Goal: Transaction & Acquisition: Purchase product/service

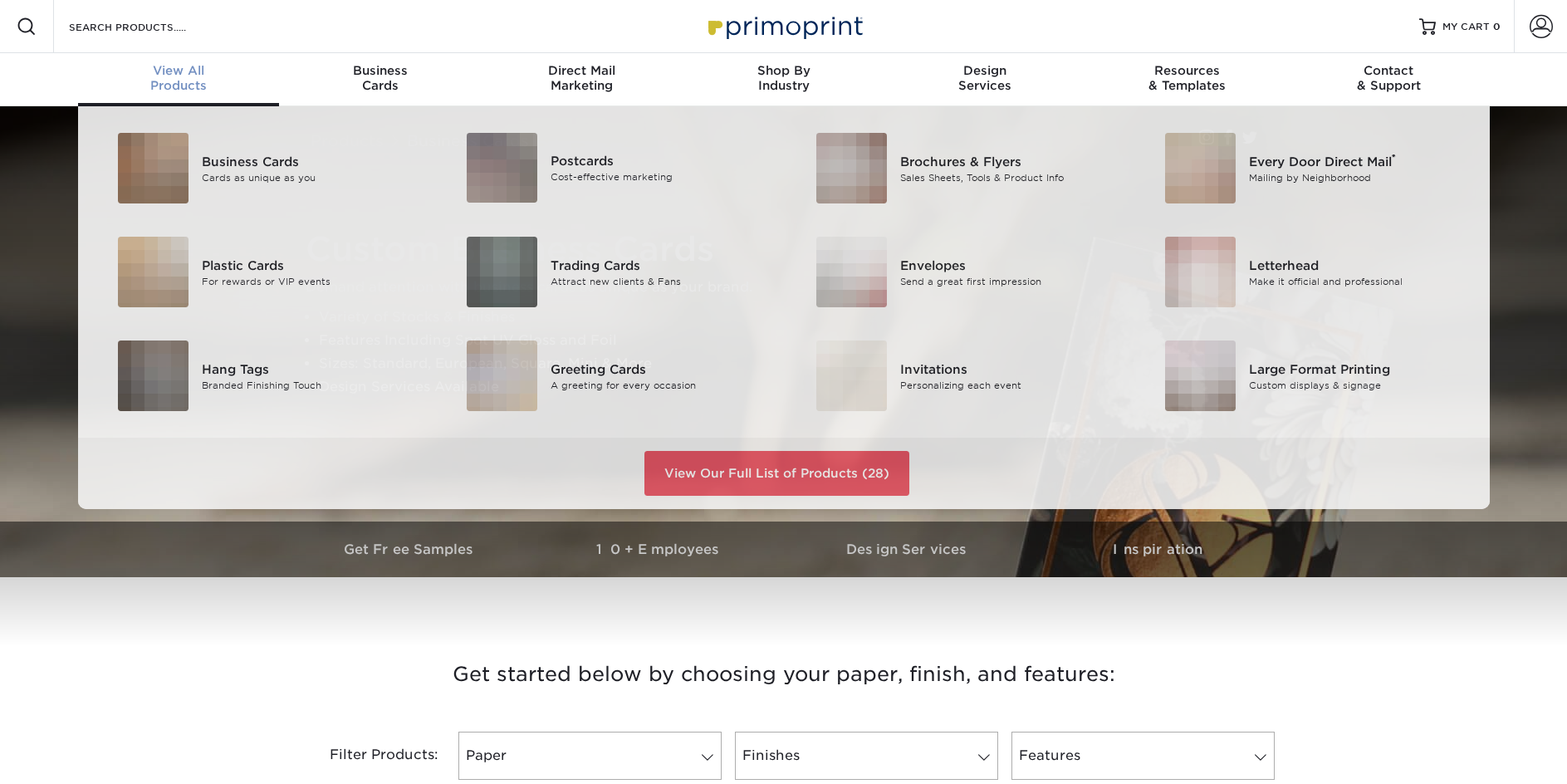
click at [174, 70] on span "View All" at bounding box center [179, 70] width 202 height 14
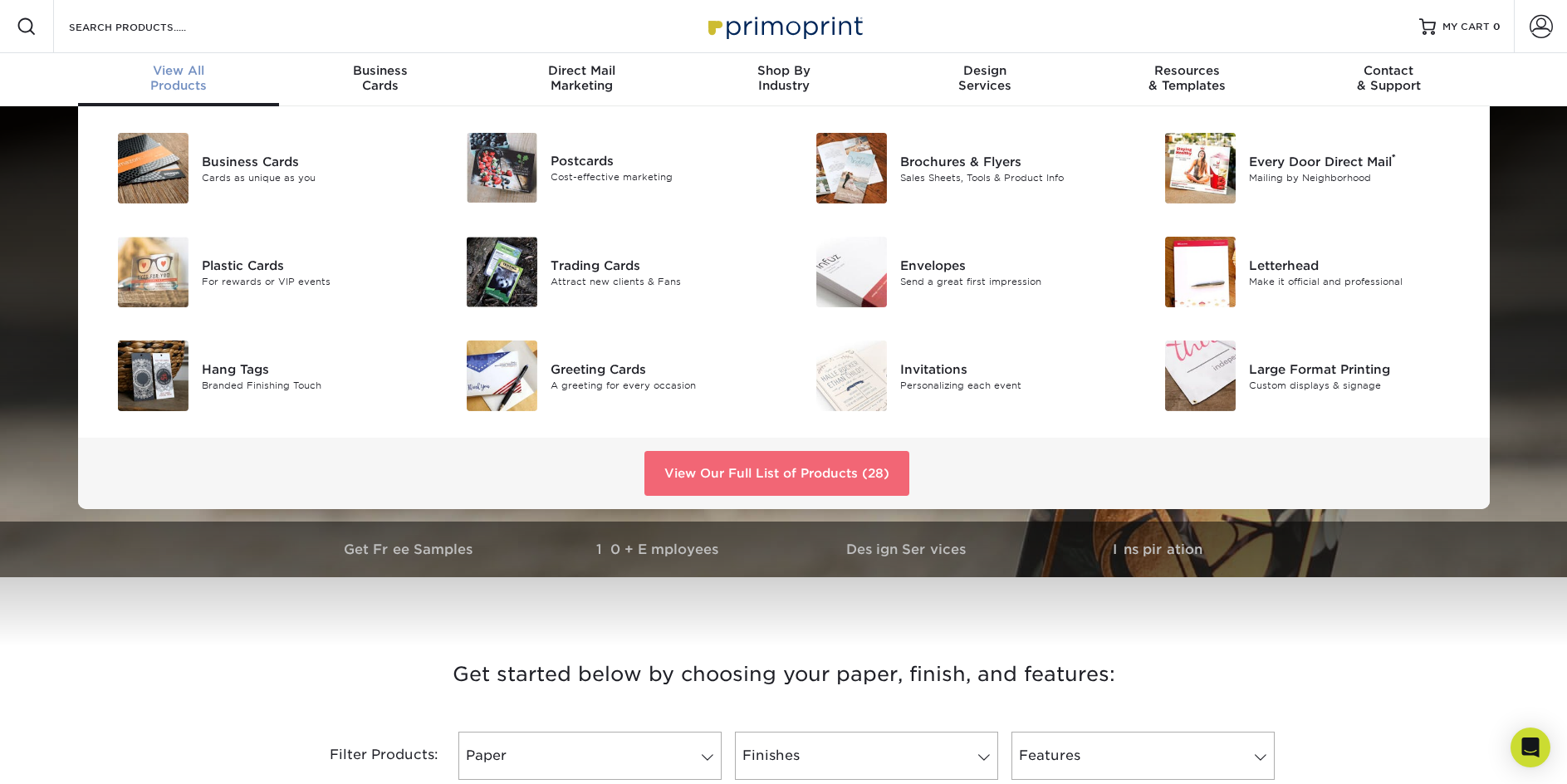
click at [733, 476] on link "View Our Full List of Products (28)" at bounding box center [777, 473] width 265 height 44
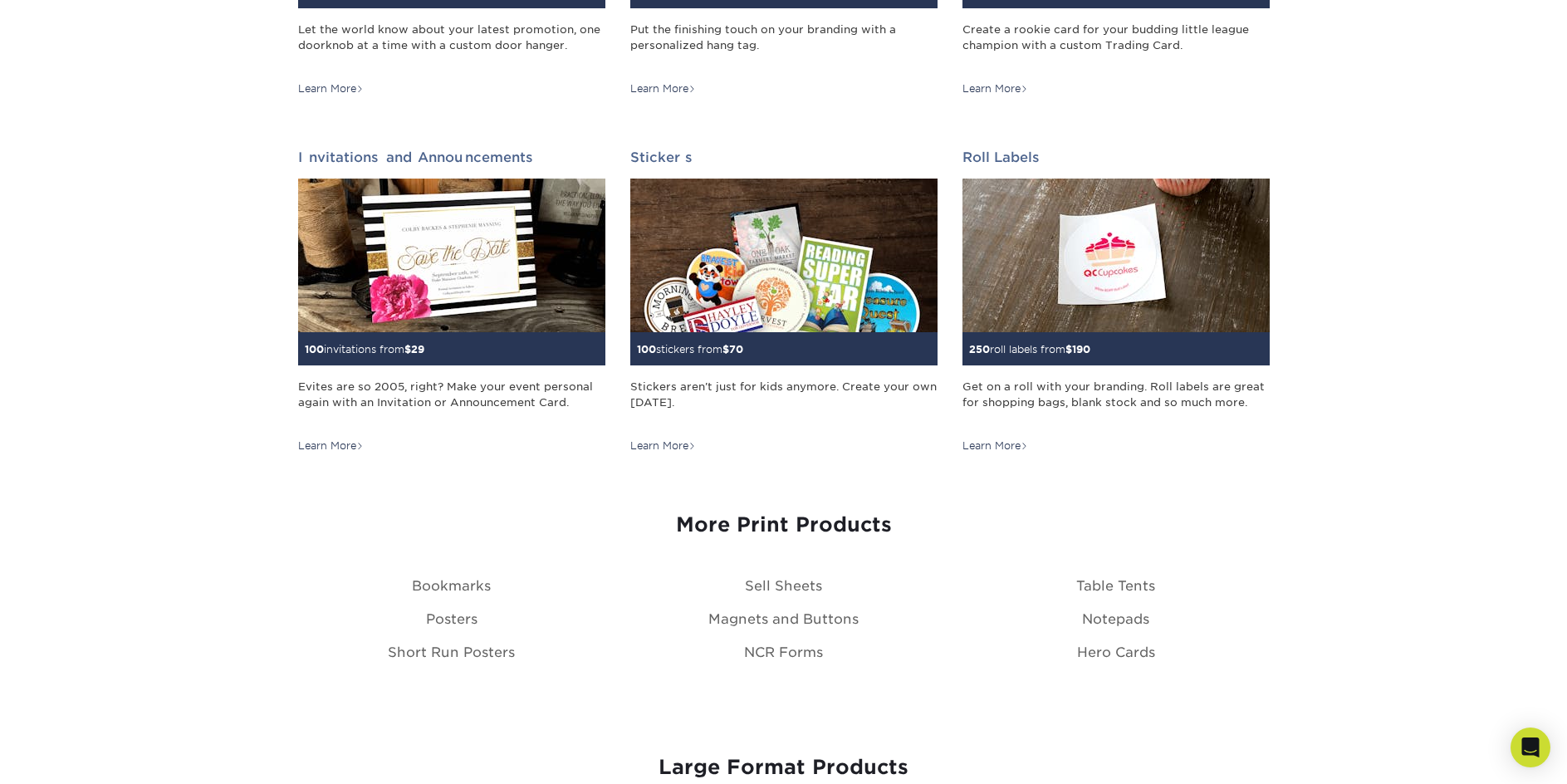
scroll to position [1577, 0]
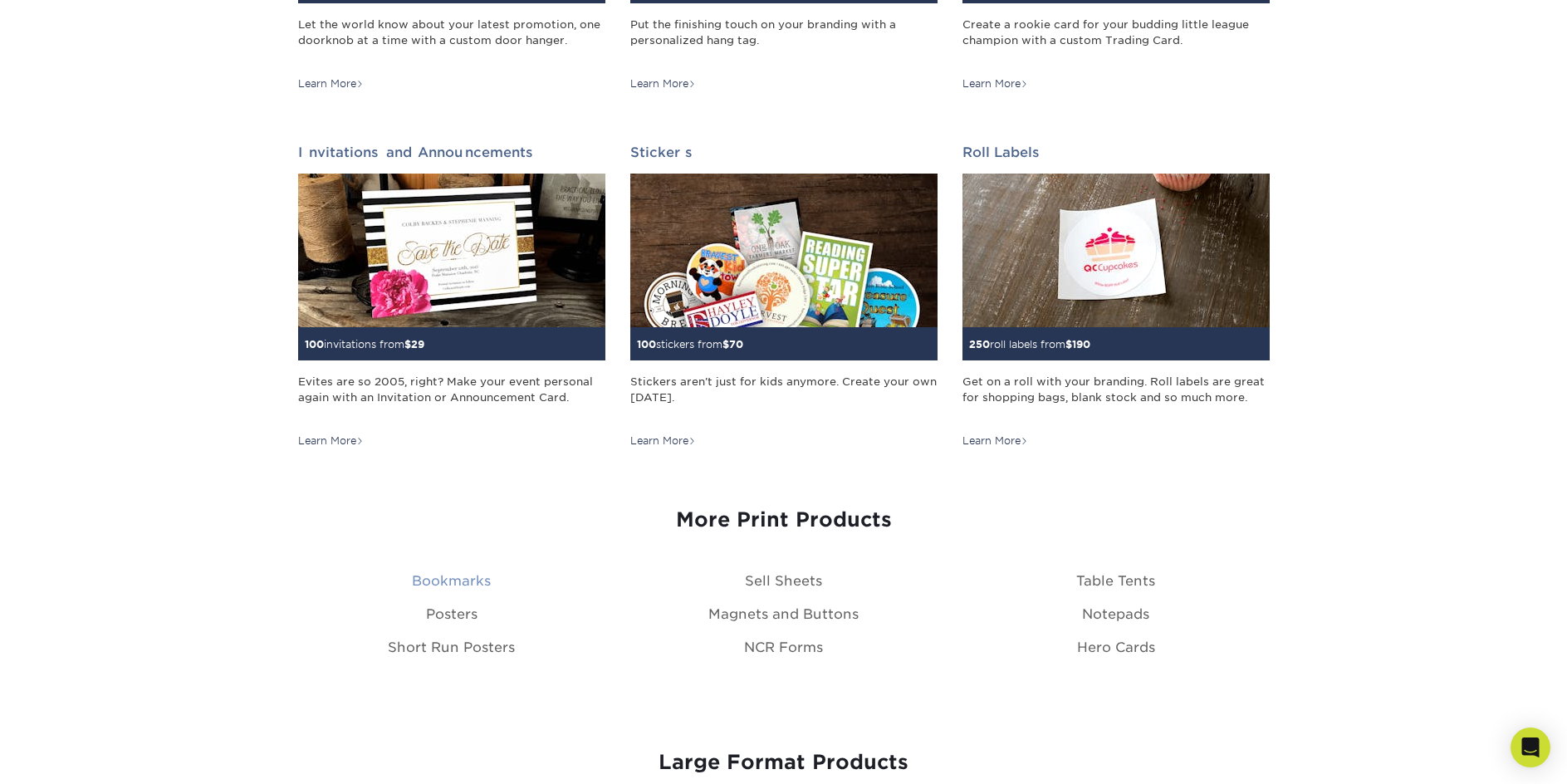
click at [479, 577] on link "Bookmarks" at bounding box center [451, 580] width 79 height 15
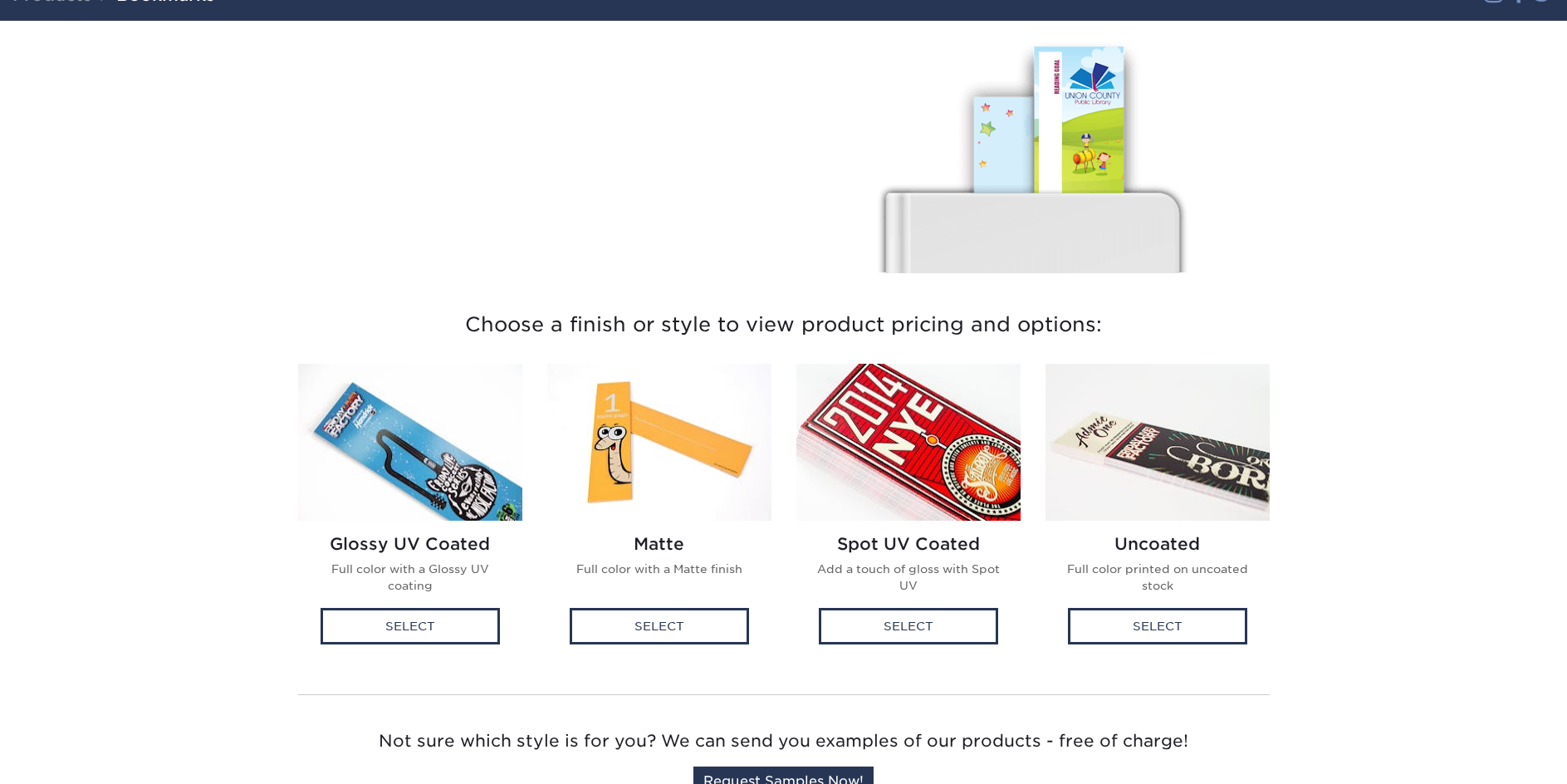
scroll to position [166, 0]
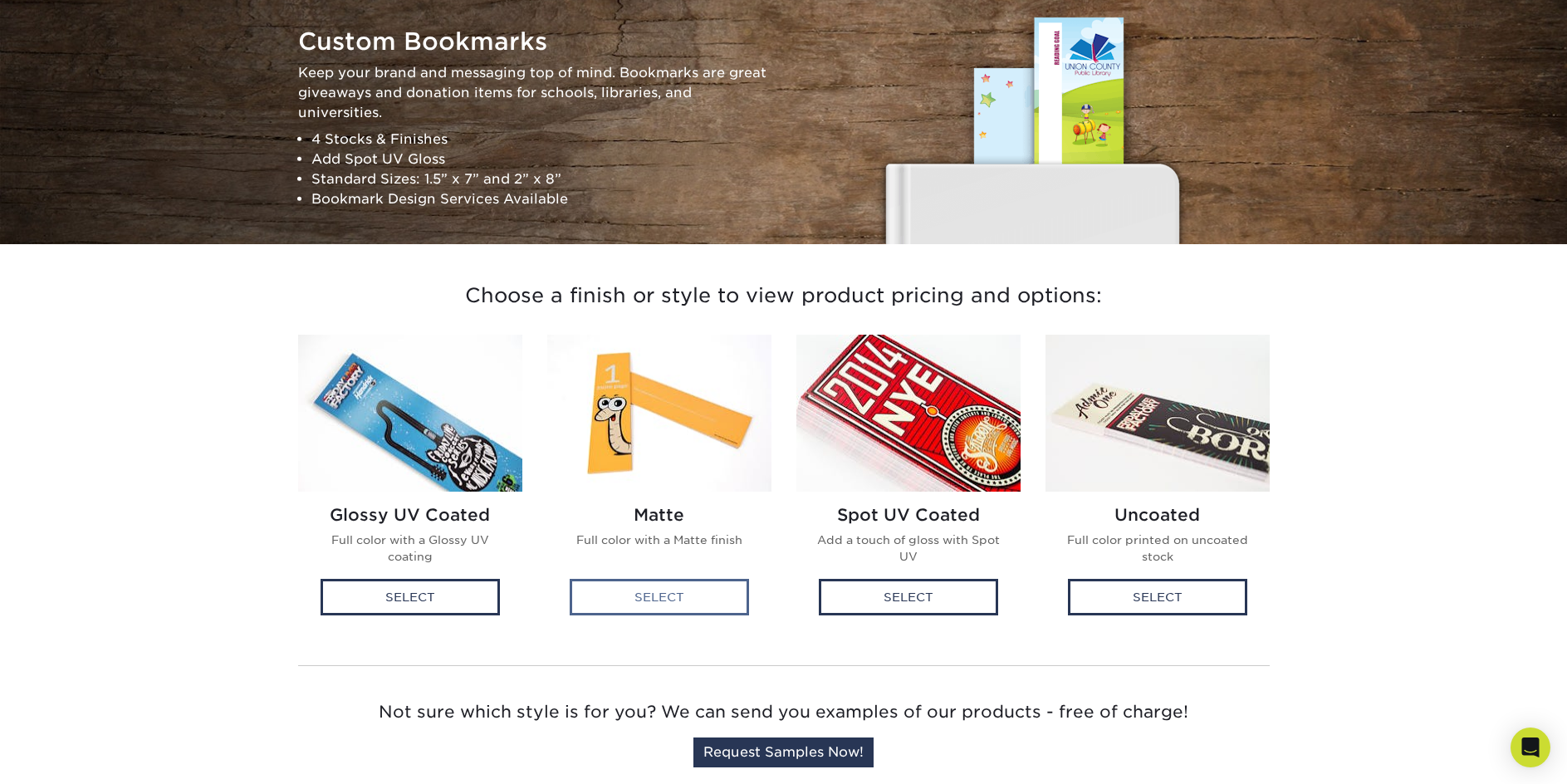
click at [699, 598] on div "Select" at bounding box center [660, 597] width 180 height 37
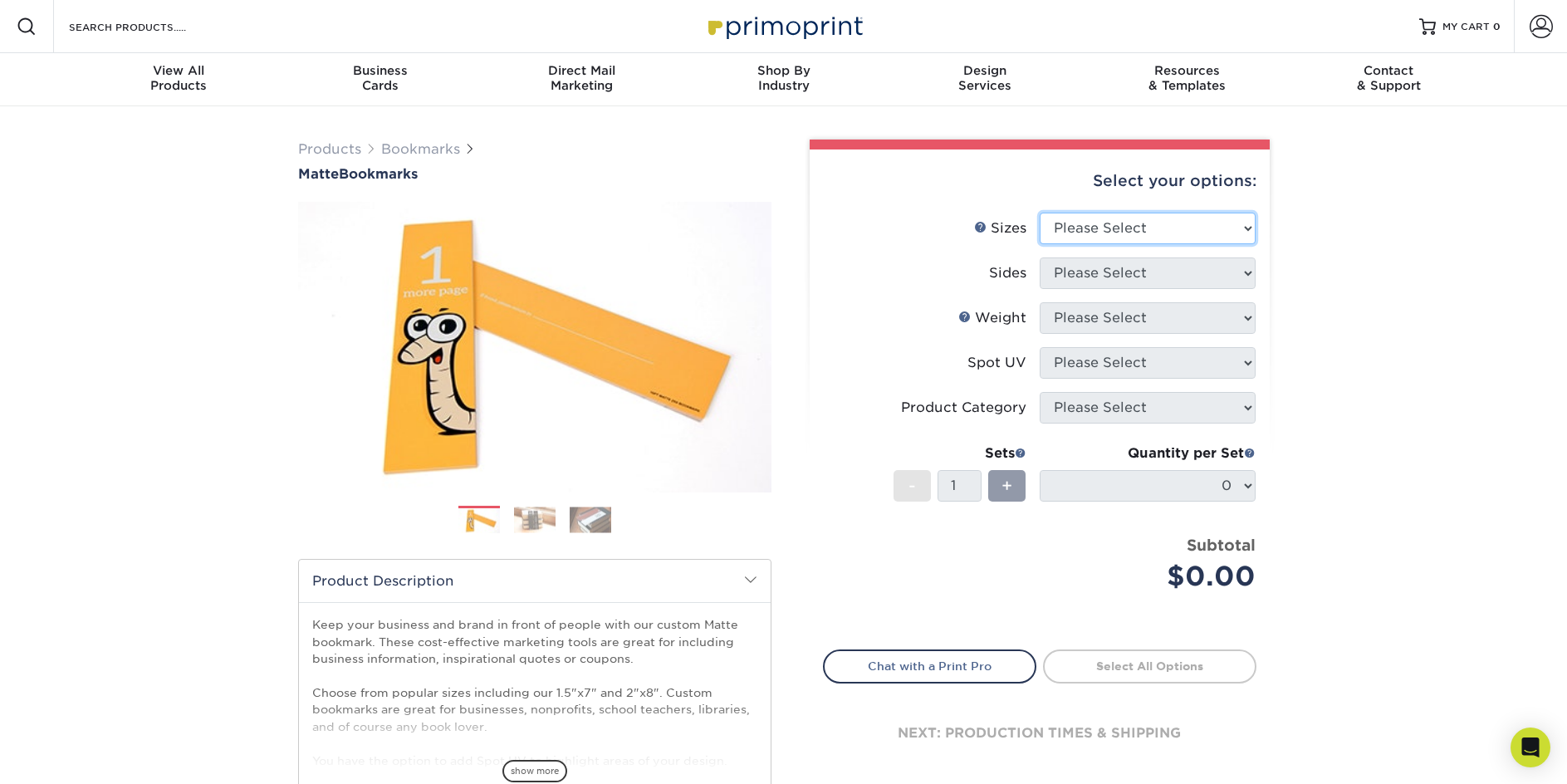
click at [1228, 228] on select "Please Select 1.5" x 7" 2" x 8"" at bounding box center [1148, 228] width 216 height 32
select select "2.00x8.00"
click at [1040, 212] on select "Please Select 1.5" x 7" 2" x 8"" at bounding box center [1148, 228] width 216 height 32
click at [1247, 268] on select "Please Select Print Both Sides Print Front Only" at bounding box center [1148, 273] width 216 height 32
select select "13abbda7-1d64-4f25-8bb2-c179b224825d"
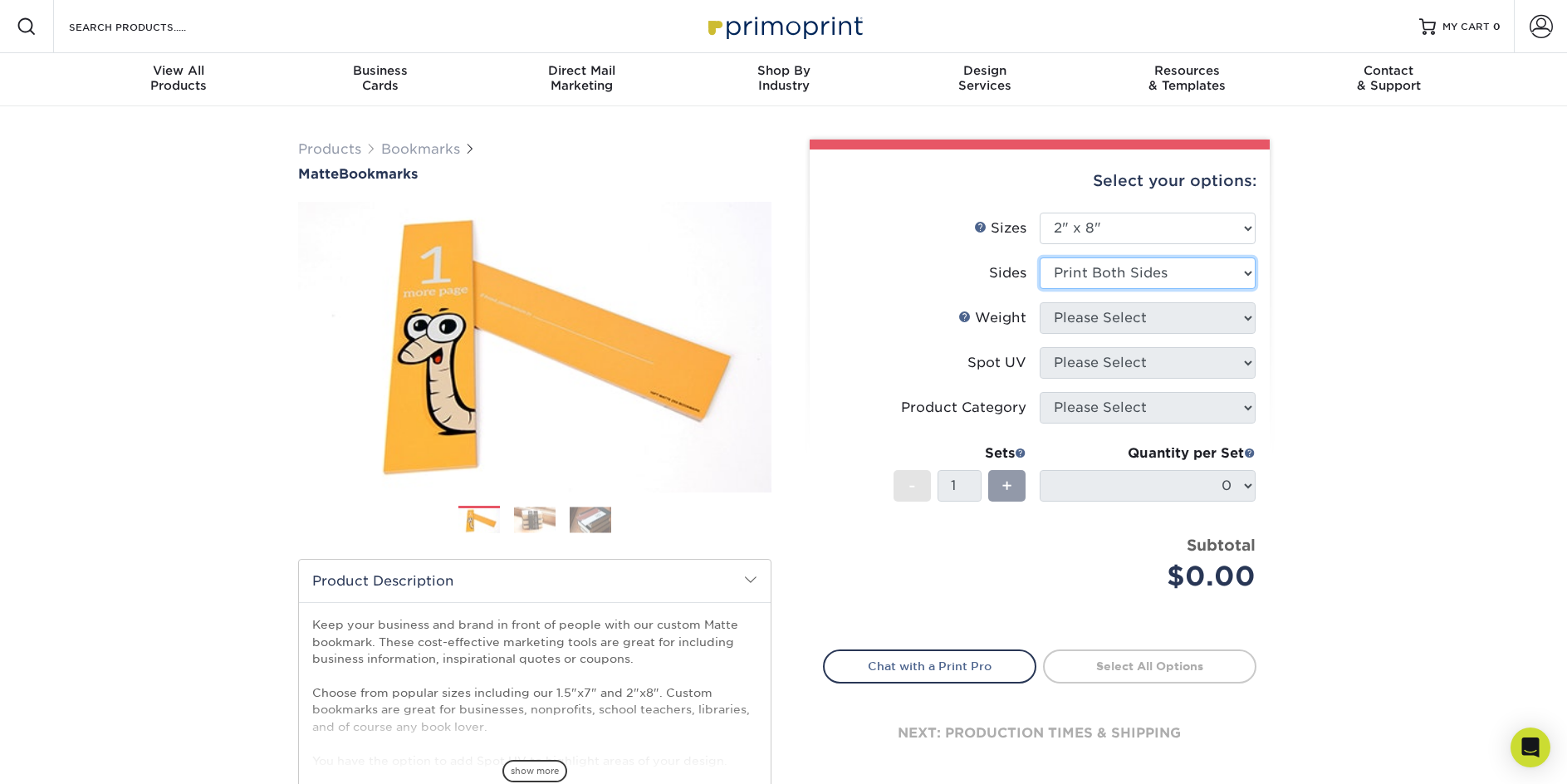
click at [1040, 258] on select "Please Select Print Both Sides Print Front Only" at bounding box center [1148, 273] width 216 height 32
click at [1241, 316] on select "Please Select 16PT 14PT" at bounding box center [1148, 318] width 216 height 32
select select "16PT"
click at [1040, 302] on select "Please Select 16PT 14PT" at bounding box center [1148, 318] width 216 height 32
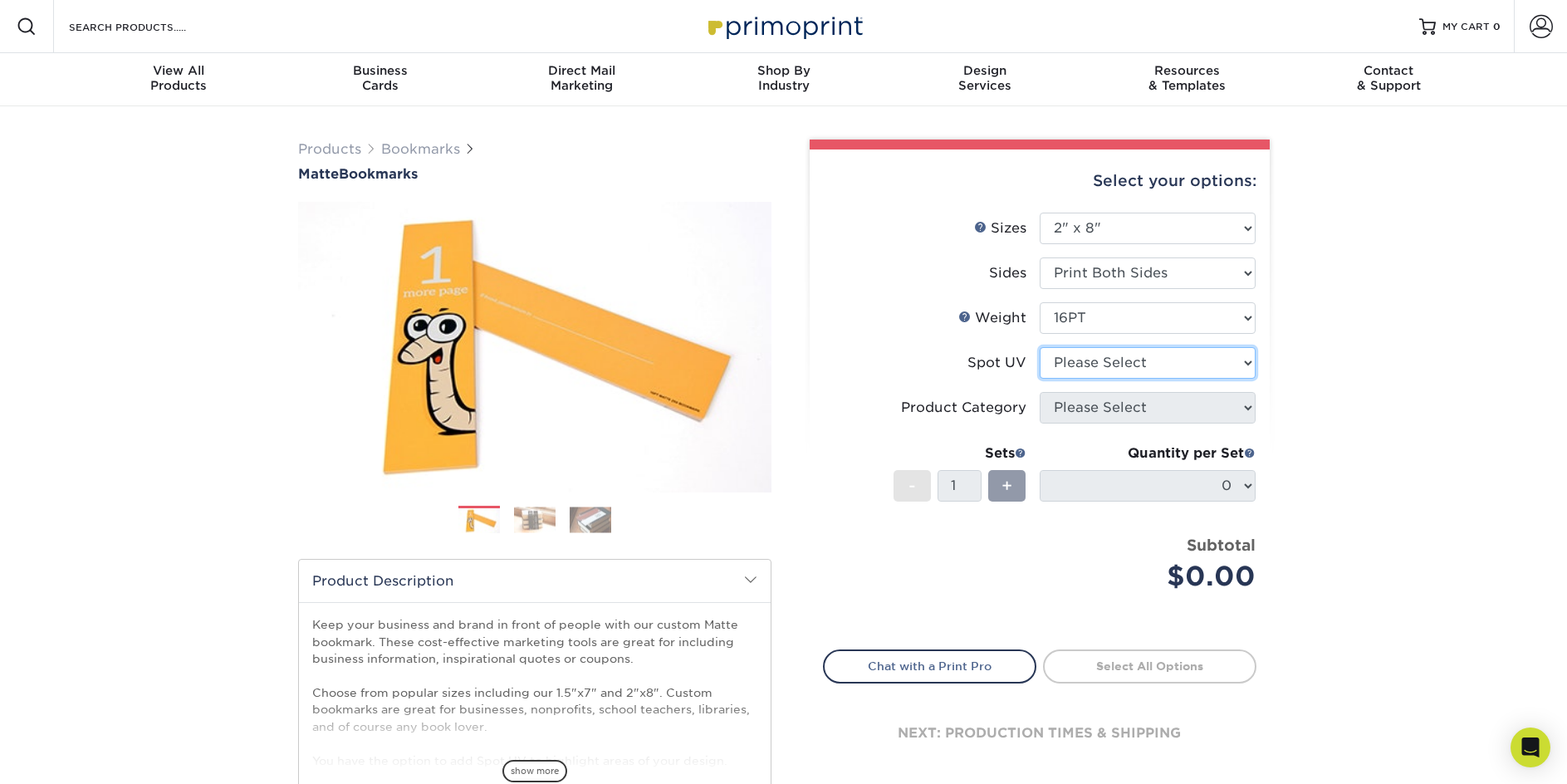
click at [1247, 355] on select "Please Select No Spot UV Front and Back (Both Sides) Front Only Back Only" at bounding box center [1148, 362] width 216 height 32
click at [1486, 495] on div "Products Bookmarks Matte Bookmarks Next" at bounding box center [784, 548] width 1567 height 885
click at [517, 767] on span "show more" at bounding box center [534, 770] width 65 height 22
click at [1245, 360] on select "Please Select No Spot UV Front and Back (Both Sides) Front Only Back Only" at bounding box center [1148, 362] width 216 height 32
select select "3"
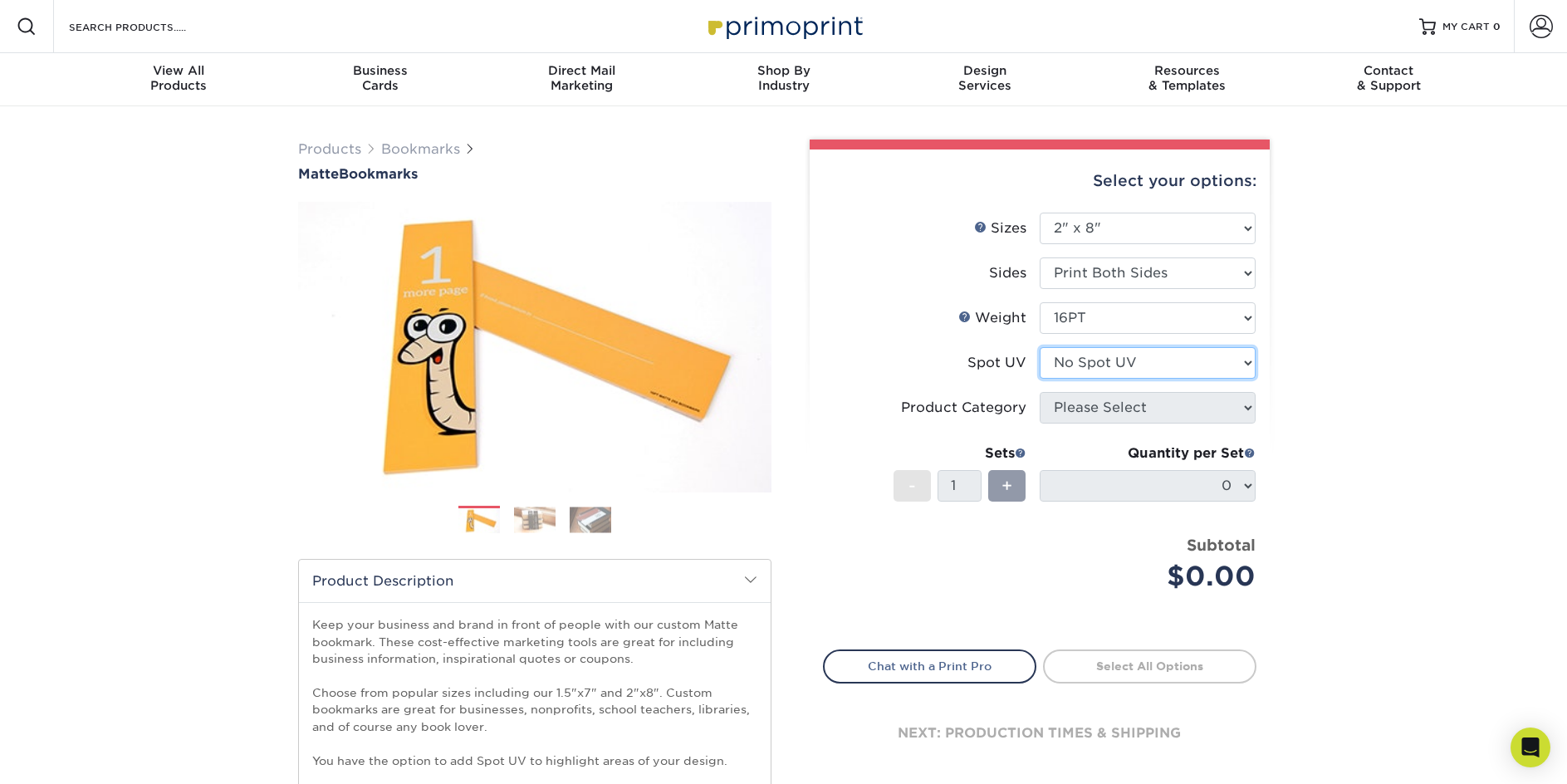
click at [1040, 347] on select "Please Select No Spot UV Front and Back (Both Sides) Front Only Back Only" at bounding box center [1148, 362] width 216 height 32
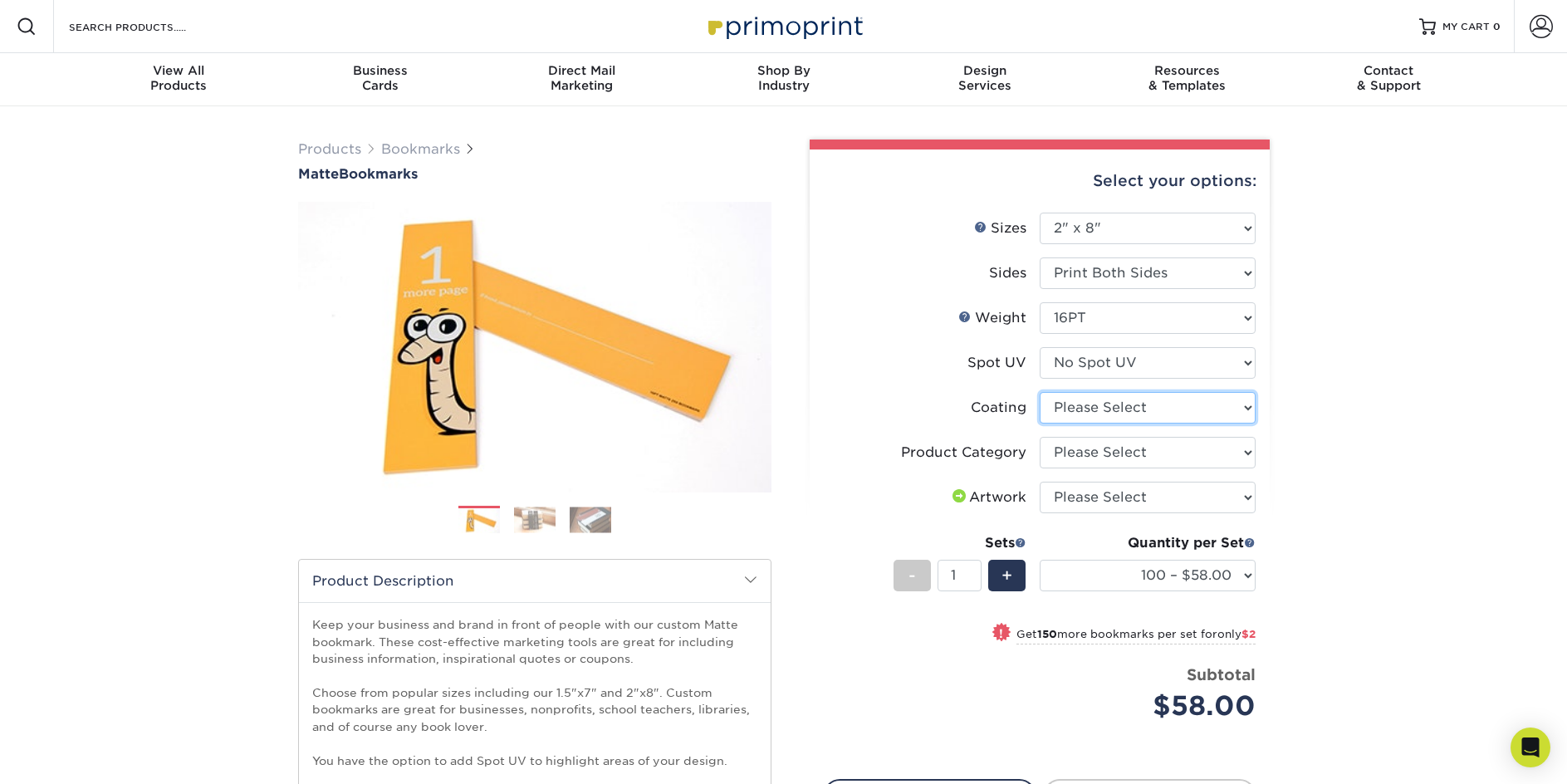
click at [1244, 403] on select at bounding box center [1148, 407] width 216 height 32
select select "121bb7b5-3b4d-429f-bd8d-bbf80e953313"
click at [1040, 392] on select at bounding box center [1148, 407] width 216 height 32
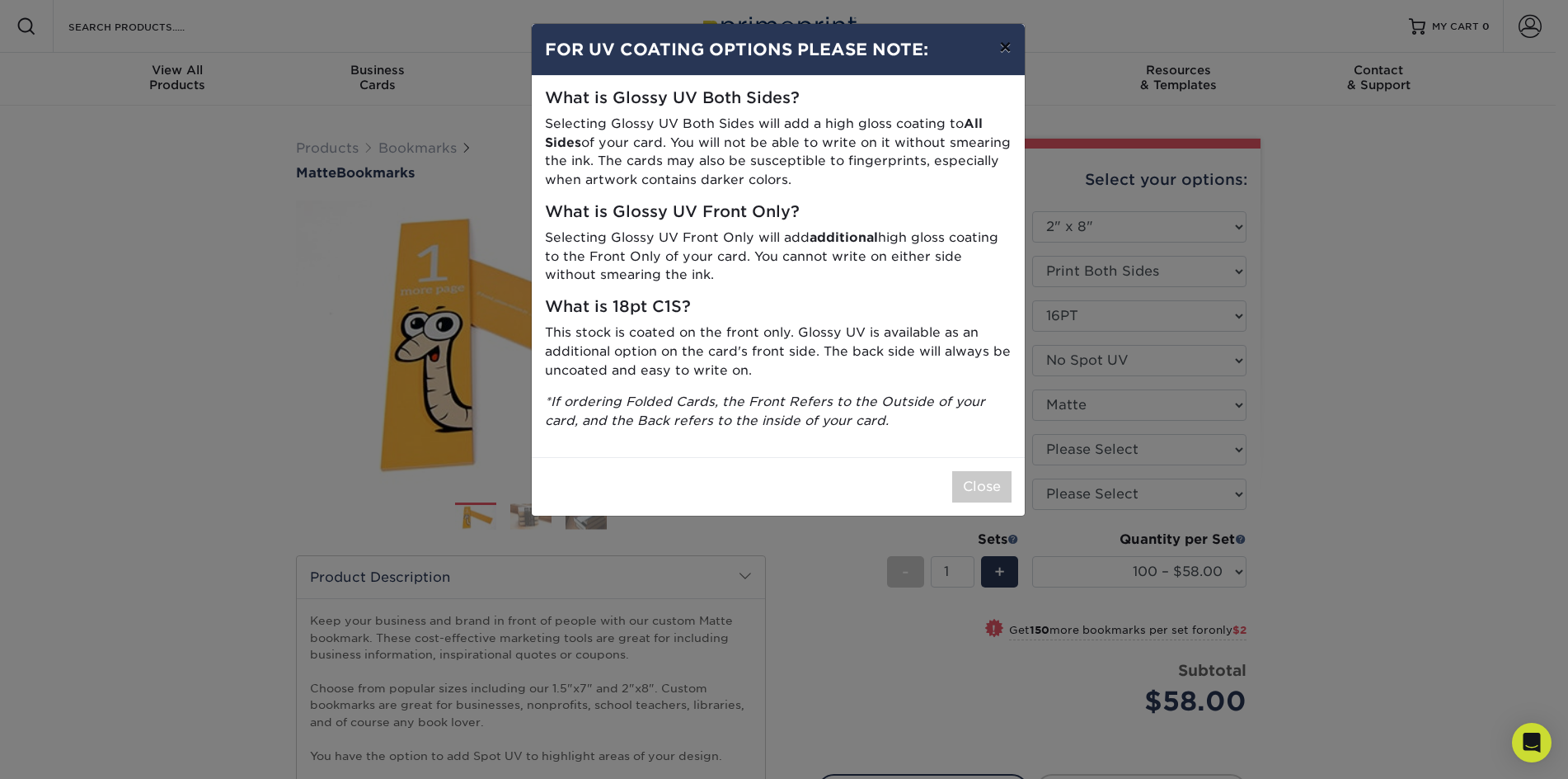
click at [1014, 40] on button "×" at bounding box center [1005, 47] width 38 height 46
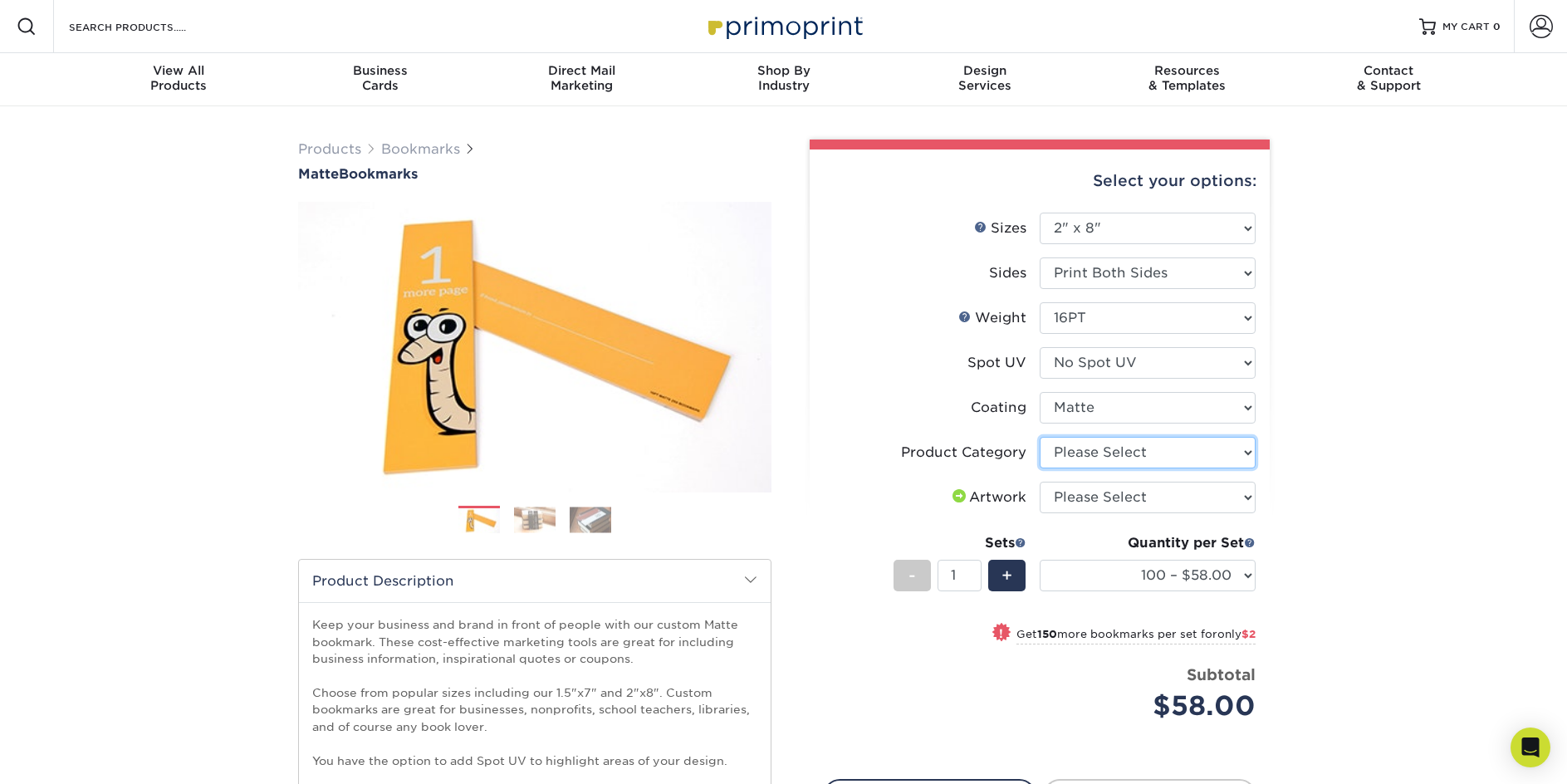
click at [1245, 453] on select "Please Select Postcards" at bounding box center [1148, 452] width 216 height 32
select select "9b7272e0-d6c8-4c3c-8e97-d3a1bcdab858"
click at [1040, 436] on select "Please Select Postcards" at bounding box center [1148, 452] width 216 height 32
click at [1245, 493] on select "Please Select I will upload files I need a design - $50" at bounding box center [1148, 497] width 216 height 32
select select "upload"
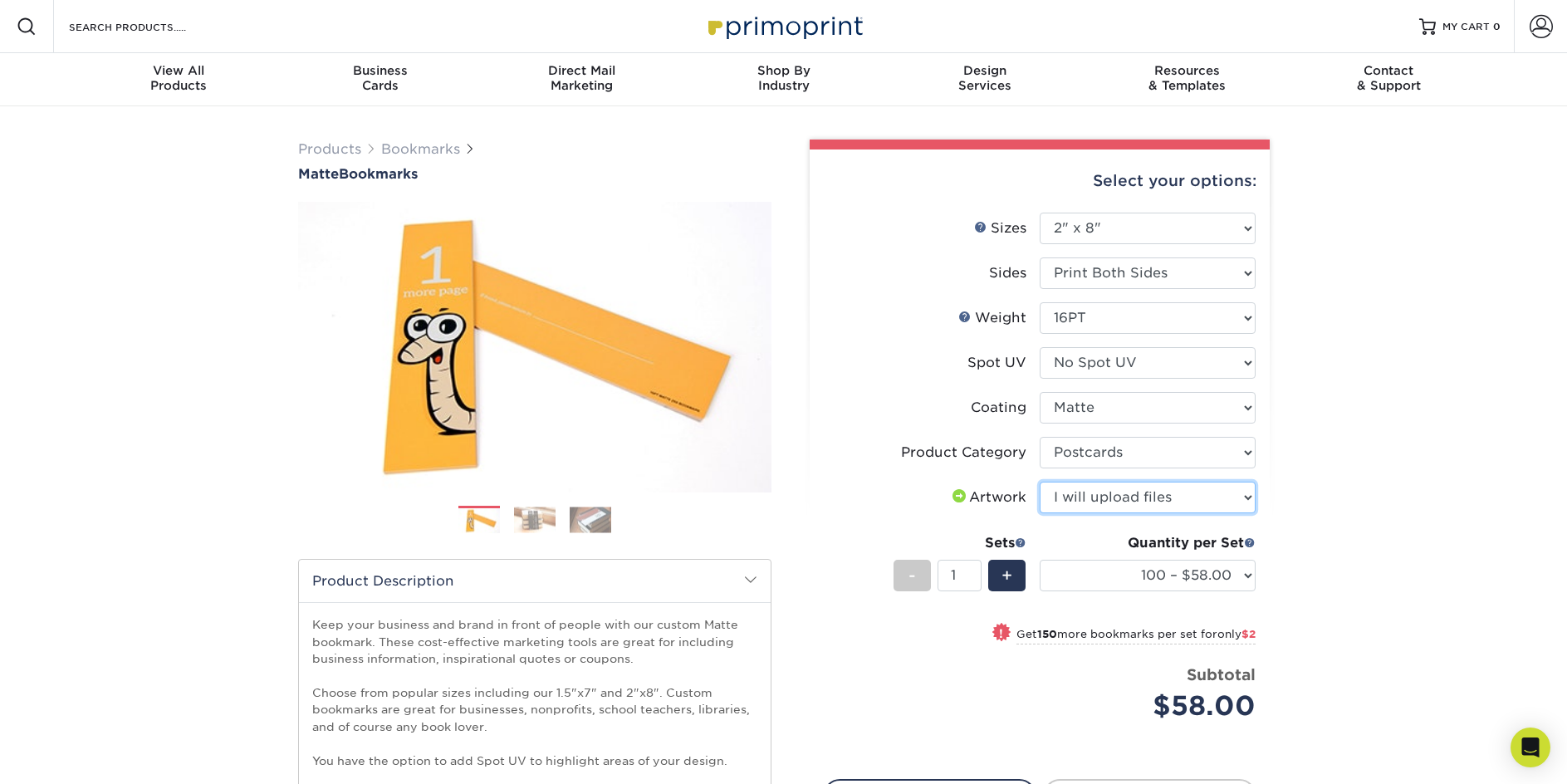
click at [1040, 482] on select "Please Select I will upload files I need a design - $50" at bounding box center [1148, 497] width 216 height 32
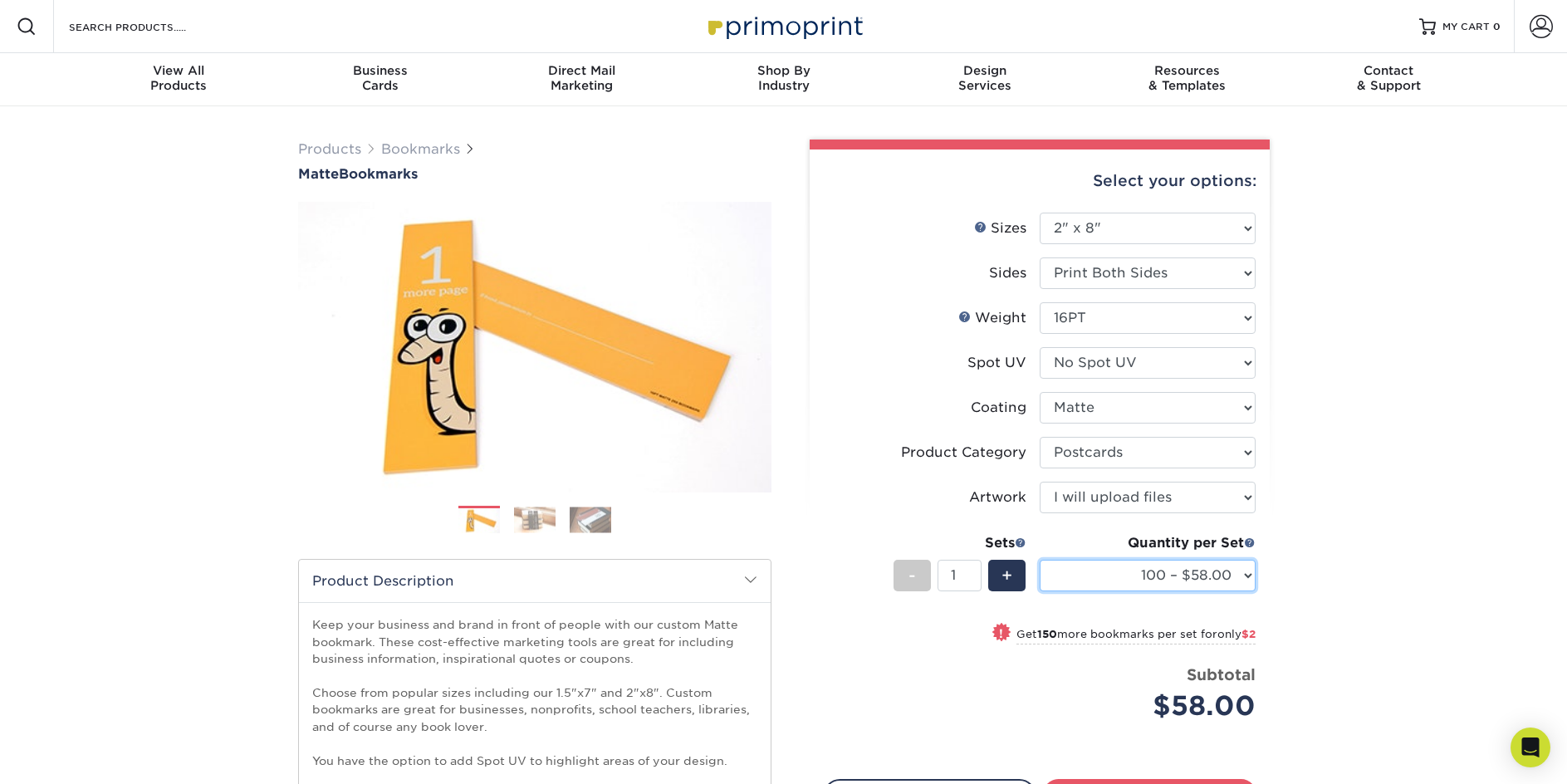
click at [1244, 576] on select "100 – $58.00 250 – $60.00 500 – $66.00 1000 – $78.00 2500 – $125.00 5000 – $188…" at bounding box center [1148, 574] width 216 height 32
